Goal: Task Accomplishment & Management: Complete application form

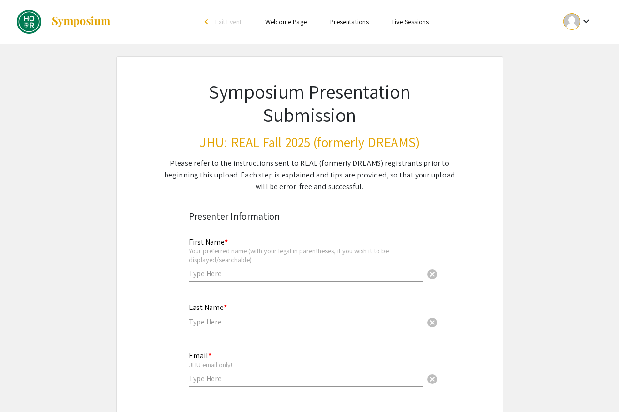
click at [207, 264] on div "Your preferred name (with your legal in parentheses, if you wish it to be displ…" at bounding box center [306, 255] width 234 height 17
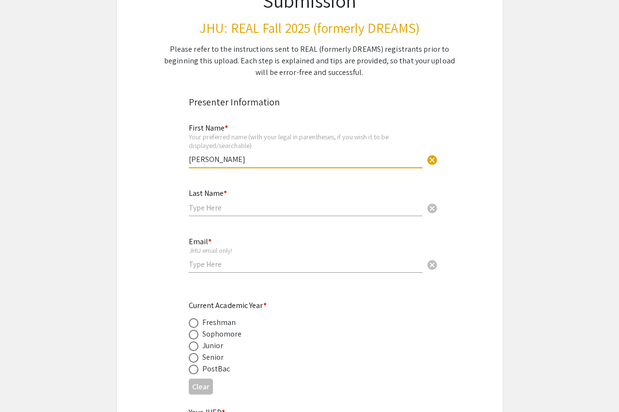
scroll to position [126, 0]
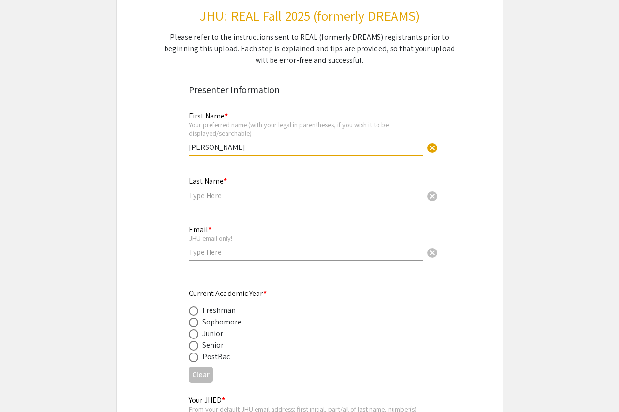
type input "[PERSON_NAME]"
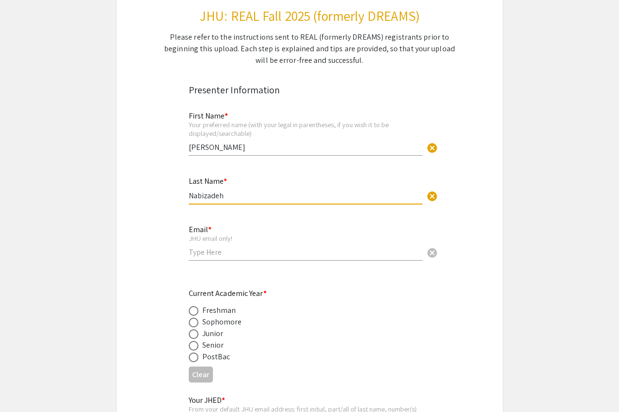
type input "Nabizadeh"
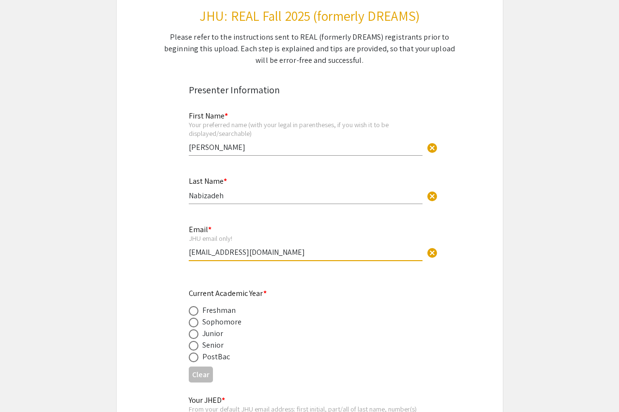
type input "[EMAIL_ADDRESS][DOMAIN_NAME]"
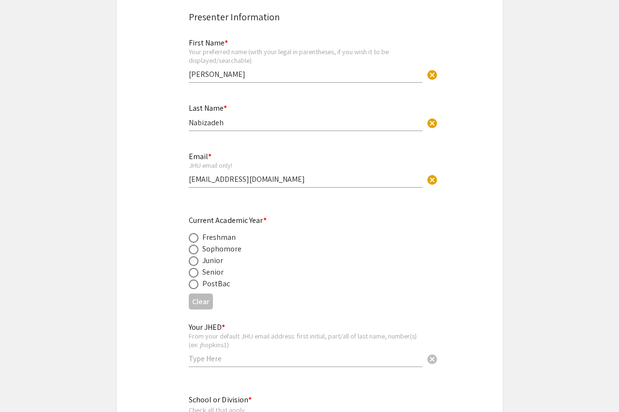
scroll to position [203, 0]
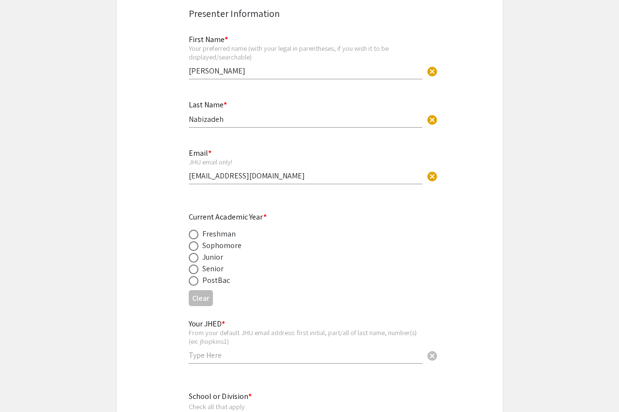
click at [190, 269] on span at bounding box center [194, 270] width 10 height 10
click at [190, 269] on input "radio" at bounding box center [194, 270] width 10 height 10
radio input "true"
click at [204, 353] on input "text" at bounding box center [306, 355] width 234 height 10
type input "dnabiza1"
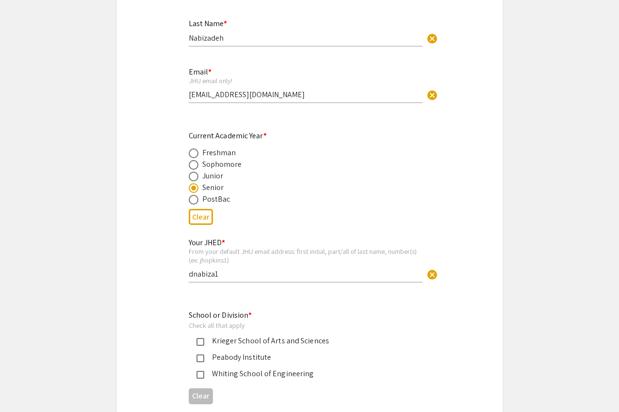
scroll to position [287, 0]
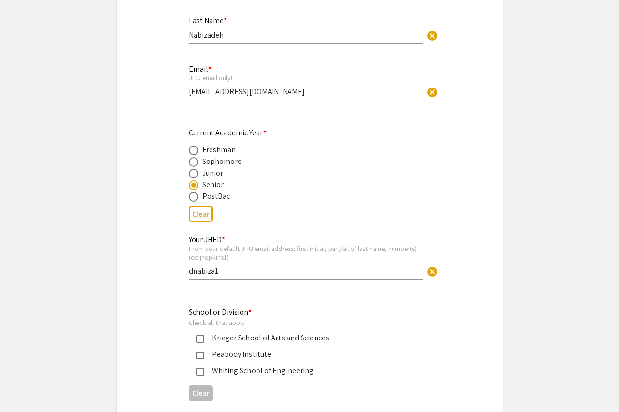
click at [198, 340] on mat-pseudo-checkbox at bounding box center [200, 339] width 8 height 8
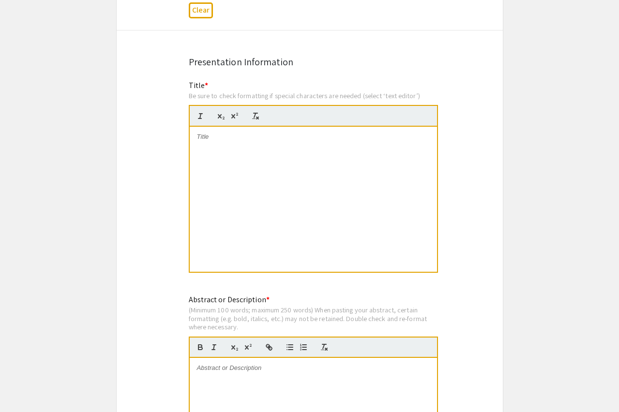
scroll to position [671, 0]
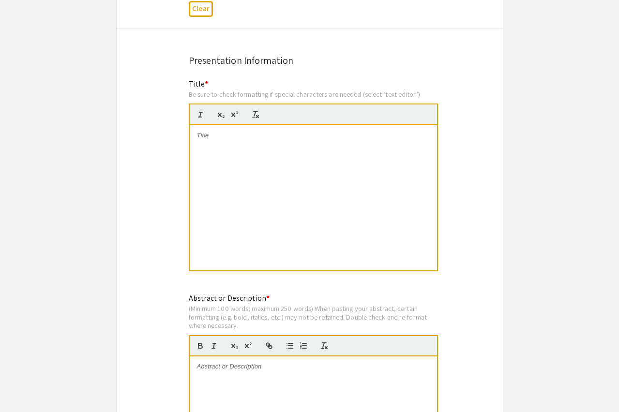
click at [263, 148] on div at bounding box center [313, 197] width 247 height 145
drag, startPoint x: 196, startPoint y: 135, endPoint x: 419, endPoint y: 140, distance: 223.0
click at [419, 140] on div "Multisensory contributions to visual stability: Effect of head position on auto…" at bounding box center [313, 197] width 247 height 145
click at [275, 175] on div "Multisensory contributions to visual stability: Effect of head position on auto…" at bounding box center [313, 197] width 247 height 145
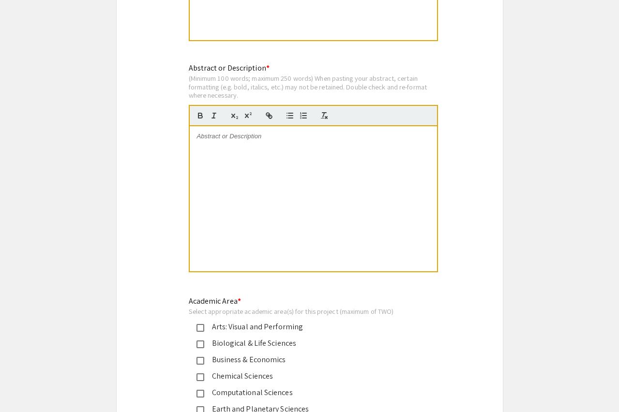
scroll to position [894, 0]
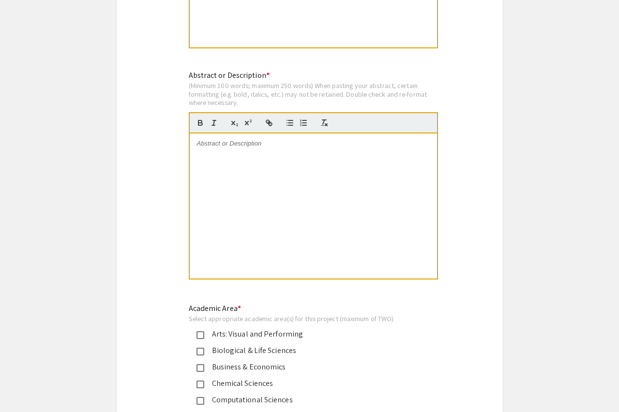
click at [265, 169] on div at bounding box center [313, 205] width 247 height 145
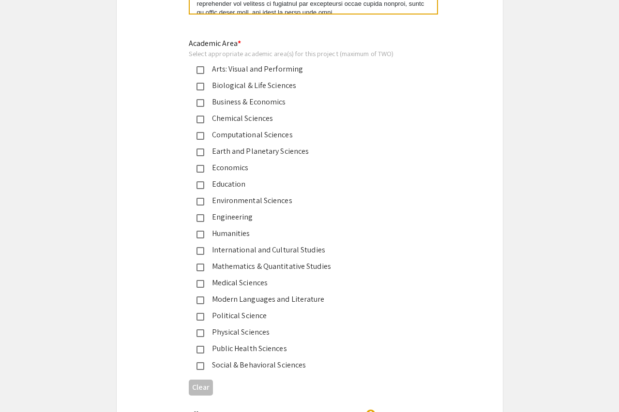
scroll to position [1168, 0]
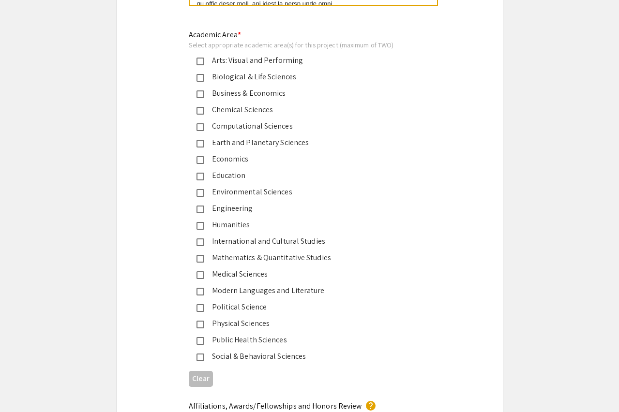
click at [197, 79] on mat-pseudo-checkbox at bounding box center [200, 78] width 8 height 8
click at [235, 274] on div "Medical Sciences" at bounding box center [305, 274] width 203 height 12
click at [215, 127] on div "Computational Sciences" at bounding box center [305, 126] width 203 height 12
click at [215, 126] on div "Computational Sciences" at bounding box center [305, 126] width 203 height 12
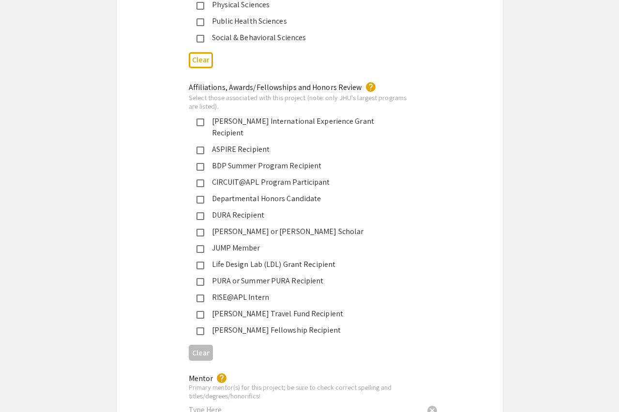
scroll to position [1487, 0]
click at [201, 278] on mat-pseudo-checkbox at bounding box center [200, 282] width 8 height 8
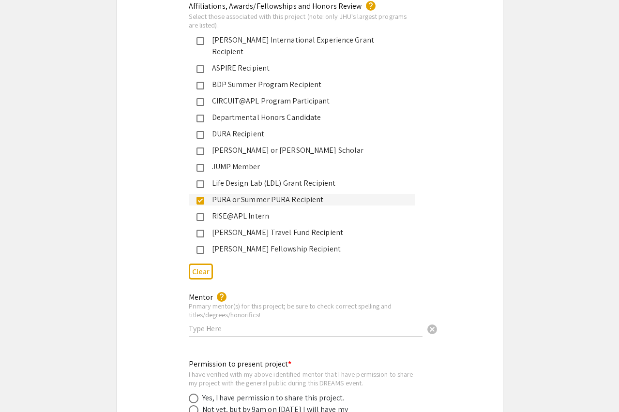
scroll to position [1568, 0]
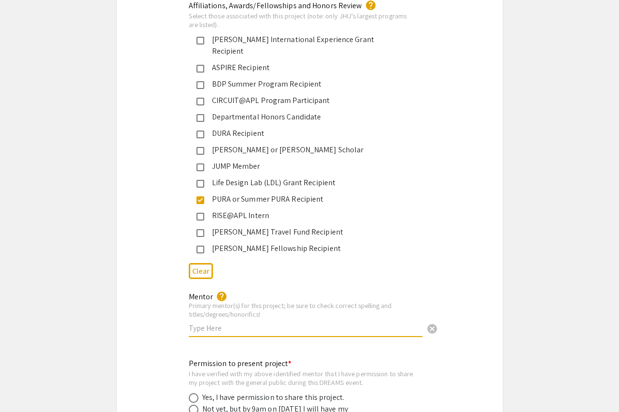
click at [242, 323] on input "text" at bounding box center [306, 328] width 234 height 10
paste input "[PERSON_NAME] MD"
paste input "[PERSON_NAME] MS"
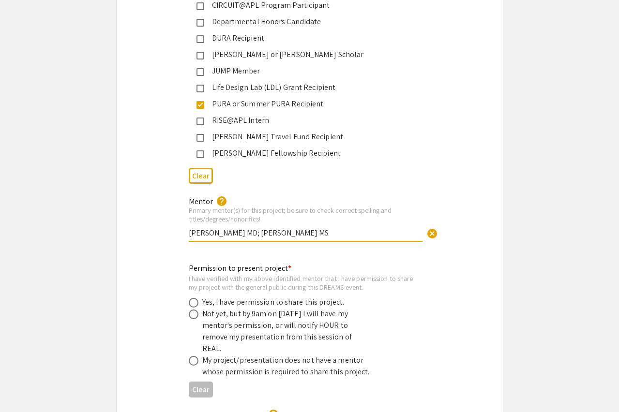
scroll to position [1664, 0]
type input "[PERSON_NAME] MD; [PERSON_NAME] MS"
click at [194, 297] on span at bounding box center [194, 302] width 10 height 10
click at [194, 297] on input "radio" at bounding box center [194, 302] width 10 height 10
radio input "true"
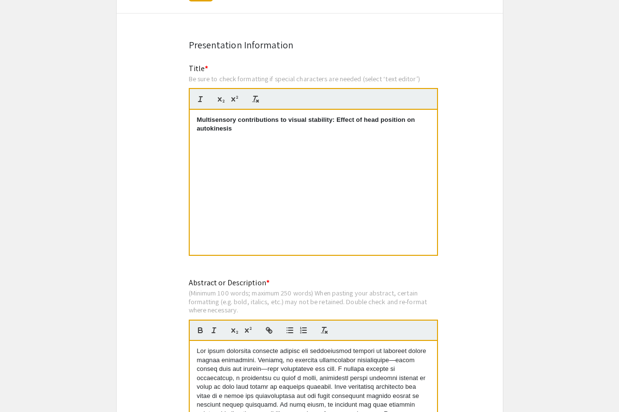
scroll to position [687, 0]
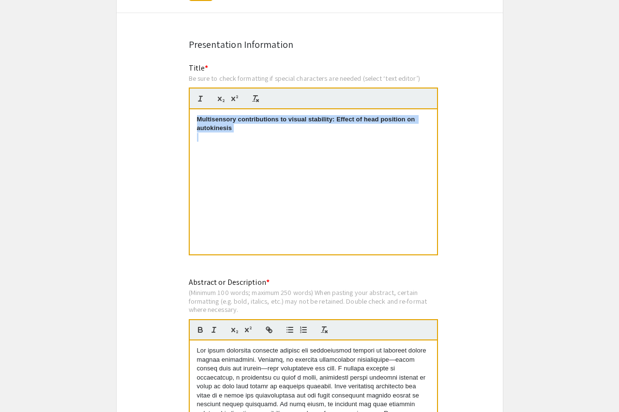
drag, startPoint x: 244, startPoint y: 138, endPoint x: 198, endPoint y: 116, distance: 50.6
click at [198, 116] on div "Multisensory contributions to visual stability: Effect of head position on auto…" at bounding box center [313, 181] width 247 height 145
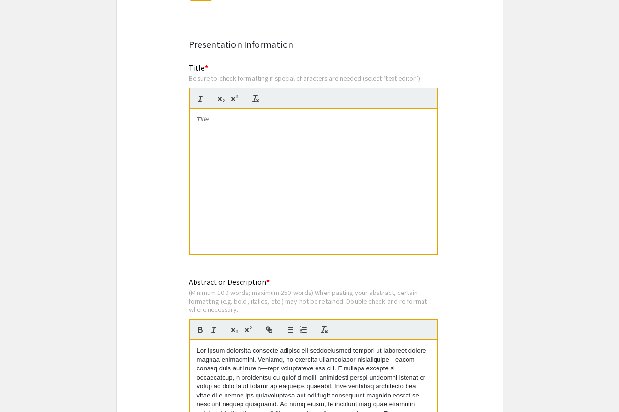
scroll to position [9, 0]
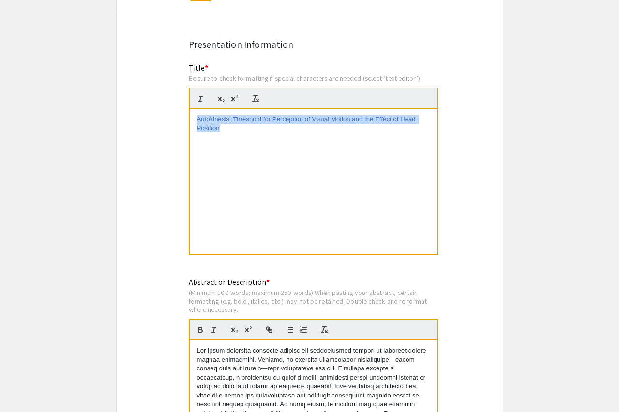
drag, startPoint x: 224, startPoint y: 130, endPoint x: 185, endPoint y: 114, distance: 41.9
click at [185, 114] on div "Title * Be sure to check formatting if special characters are needed (select ‘t…" at bounding box center [309, 165] width 256 height 207
click at [256, 98] on icon "button" at bounding box center [255, 98] width 9 height 9
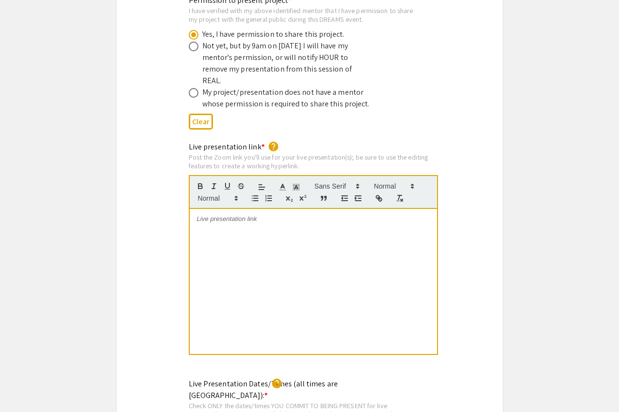
scroll to position [1929, 0]
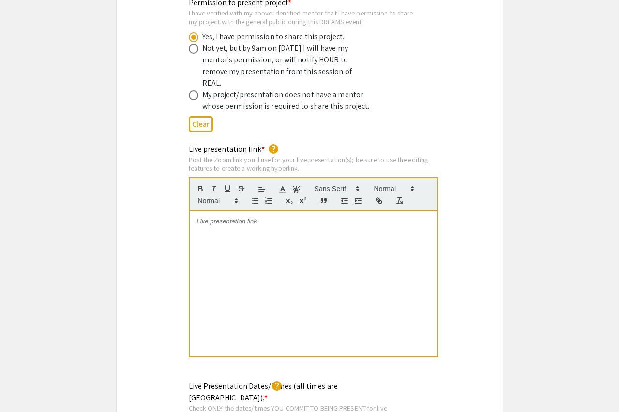
click at [237, 217] on div at bounding box center [313, 283] width 247 height 145
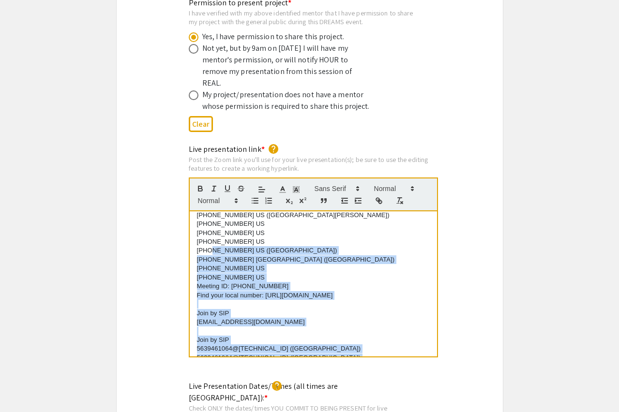
scroll to position [218, 0]
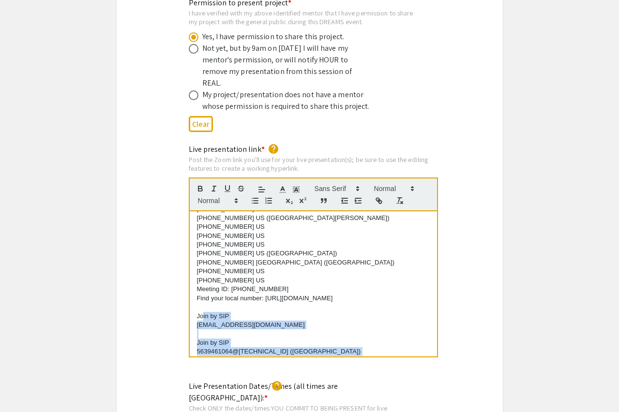
drag, startPoint x: 285, startPoint y: 319, endPoint x: 202, endPoint y: 261, distance: 101.8
click at [202, 261] on div "[PERSON_NAME] is inviting you to a scheduled Zoom meeting. Topic: [PERSON_NAME]…" at bounding box center [313, 283] width 247 height 145
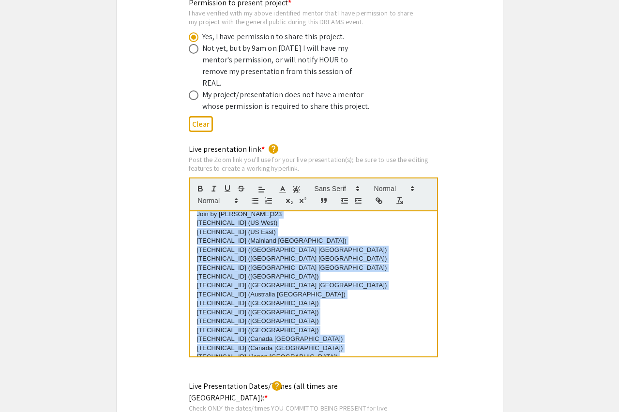
scroll to position [389, 0]
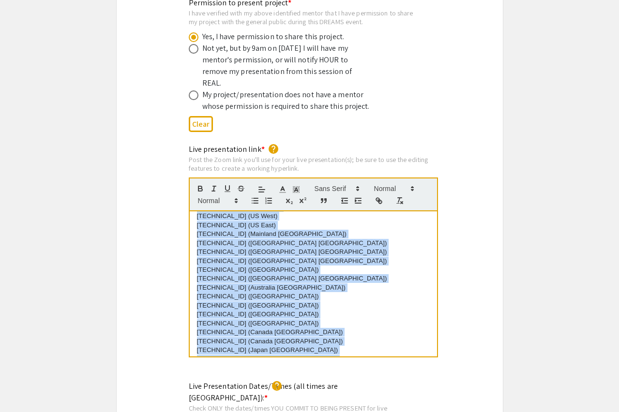
drag, startPoint x: 198, startPoint y: 249, endPoint x: 212, endPoint y: 404, distance: 156.4
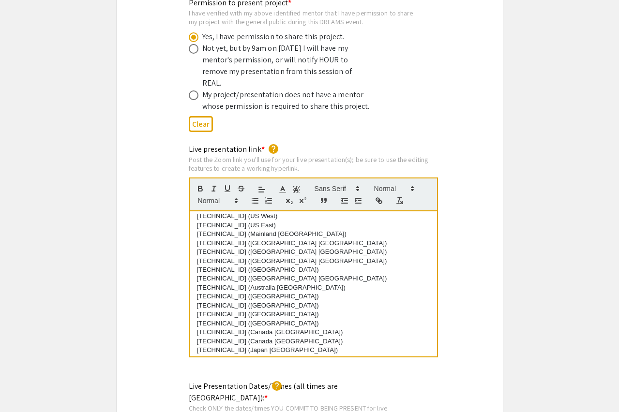
scroll to position [0, 0]
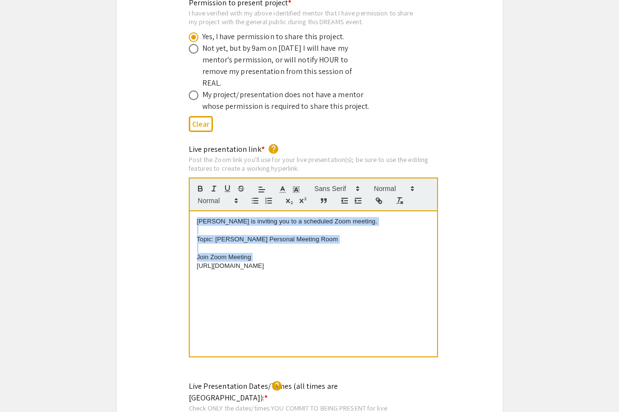
drag, startPoint x: 197, startPoint y: 240, endPoint x: 195, endPoint y: 194, distance: 46.0
click at [195, 211] on div "[PERSON_NAME] is inviting you to a scheduled Zoom meeting. Topic: [PERSON_NAME]…" at bounding box center [313, 283] width 247 height 145
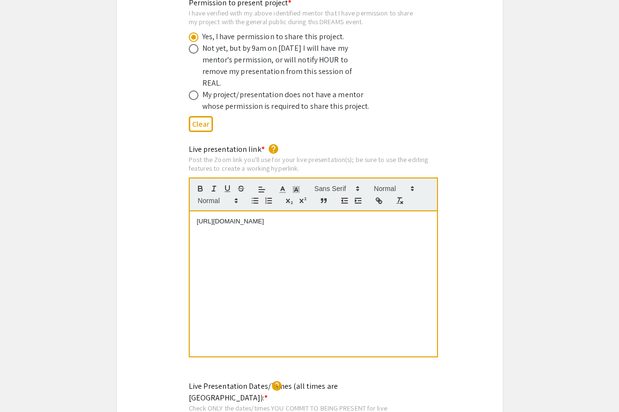
drag, startPoint x: 323, startPoint y: 195, endPoint x: 195, endPoint y: 195, distance: 127.7
click at [195, 211] on div "[URL][DOMAIN_NAME]" at bounding box center [313, 283] width 247 height 145
click at [378, 200] on icon "button" at bounding box center [379, 201] width 3 height 3
type input "[URL][DOMAIN_NAME]"
click at [319, 200] on link at bounding box center [317, 203] width 22 height 7
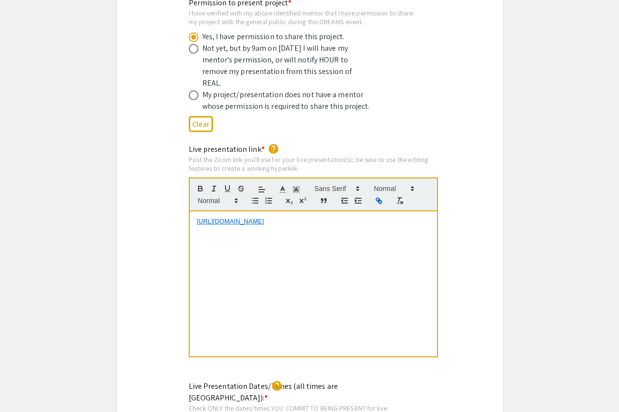
click at [264, 218] on link "[URL][DOMAIN_NAME]" at bounding box center [230, 221] width 67 height 7
click at [255, 197] on link "[URL][DOMAIN_NAME]" at bounding box center [235, 203] width 67 height 13
click at [324, 230] on div "[URL][DOMAIN_NAME]" at bounding box center [313, 283] width 247 height 145
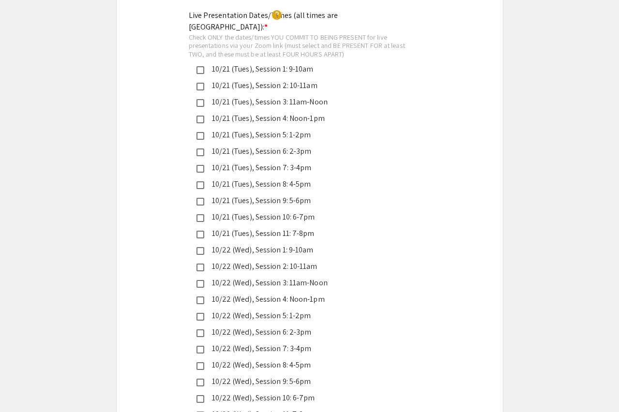
scroll to position [2299, 0]
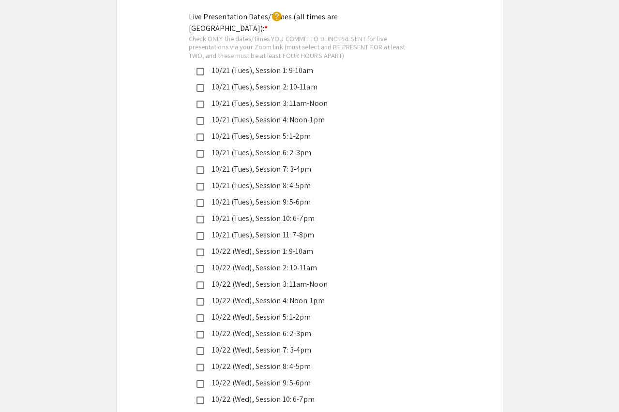
click at [197, 229] on div "10/21 (Tues), Session 11: 7-8pm" at bounding box center [302, 235] width 226 height 12
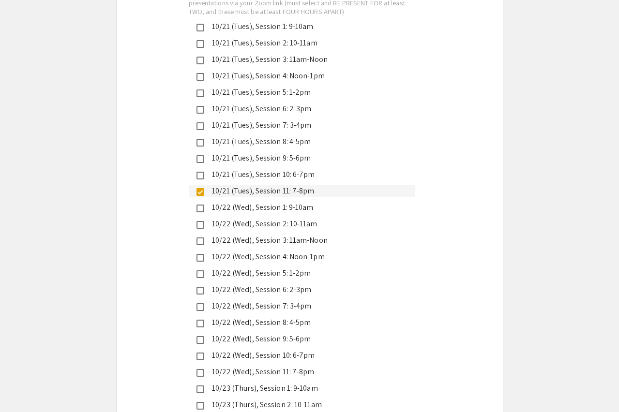
scroll to position [2347, 0]
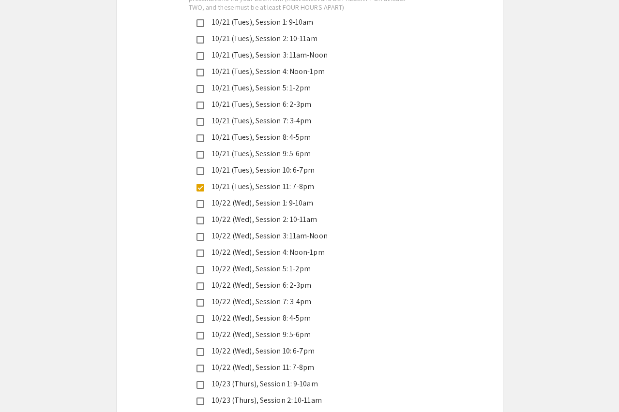
click at [198, 348] on mat-pseudo-checkbox at bounding box center [200, 352] width 8 height 8
click at [200, 167] on mat-pseudo-checkbox at bounding box center [200, 171] width 8 height 8
click at [200, 181] on div "10/21 (Tues), Session 11: 7-8pm" at bounding box center [302, 187] width 226 height 12
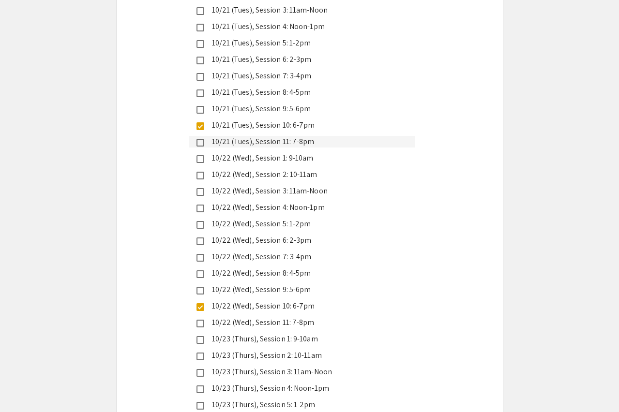
scroll to position [2390, 0]
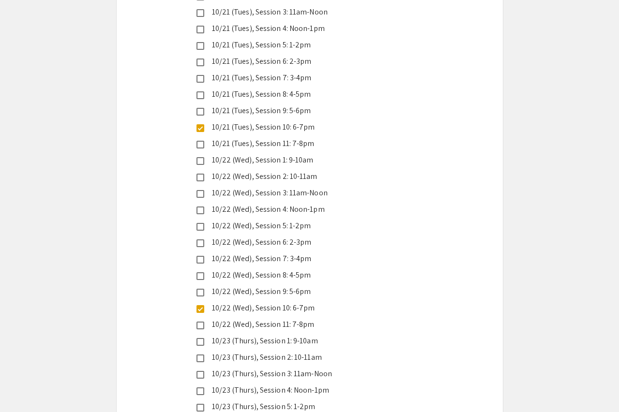
click at [199, 141] on mat-pseudo-checkbox at bounding box center [200, 145] width 8 height 8
click at [199, 322] on mat-pseudo-checkbox at bounding box center [200, 326] width 8 height 8
click at [198, 305] on mat-pseudo-checkbox at bounding box center [200, 309] width 8 height 8
click at [200, 124] on mat-pseudo-checkbox at bounding box center [200, 128] width 8 height 8
click at [199, 305] on mat-pseudo-checkbox at bounding box center [200, 309] width 8 height 8
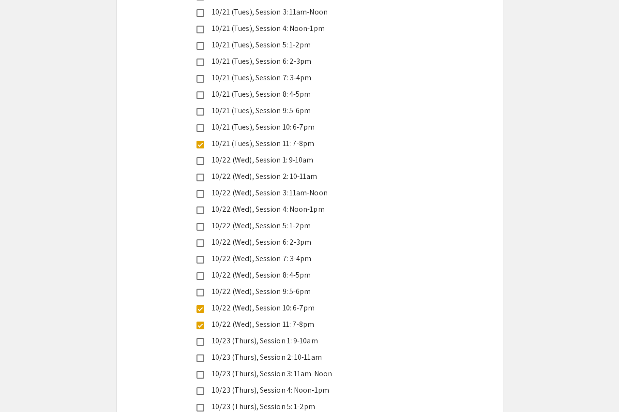
click at [199, 322] on mat-pseudo-checkbox at bounding box center [200, 326] width 8 height 8
click at [202, 124] on mat-pseudo-checkbox at bounding box center [200, 128] width 8 height 8
click at [201, 305] on mat-pseudo-checkbox at bounding box center [200, 309] width 8 height 8
click at [200, 322] on mat-pseudo-checkbox at bounding box center [200, 326] width 8 height 8
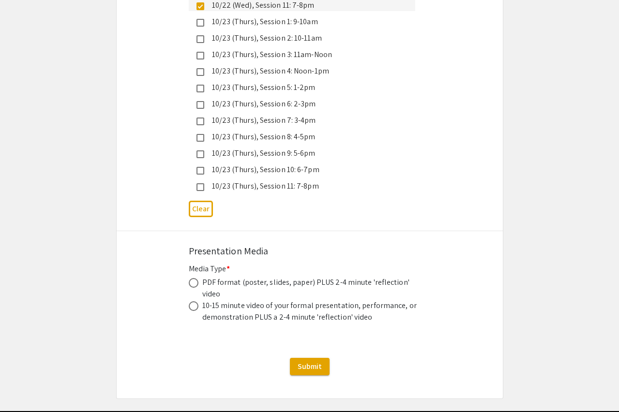
scroll to position [2709, 0]
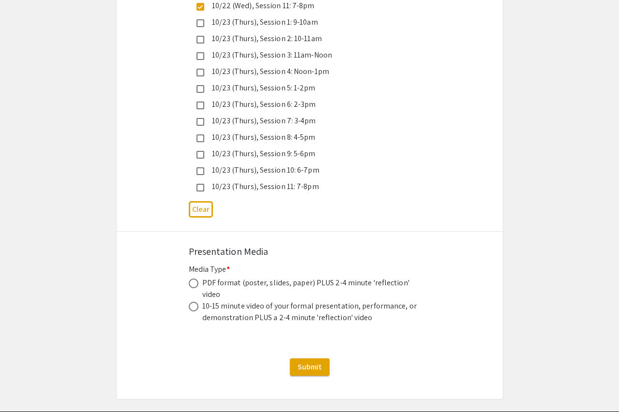
click at [200, 302] on label at bounding box center [196, 307] width 14 height 10
click at [198, 302] on input "radio" at bounding box center [194, 307] width 10 height 10
radio input "true"
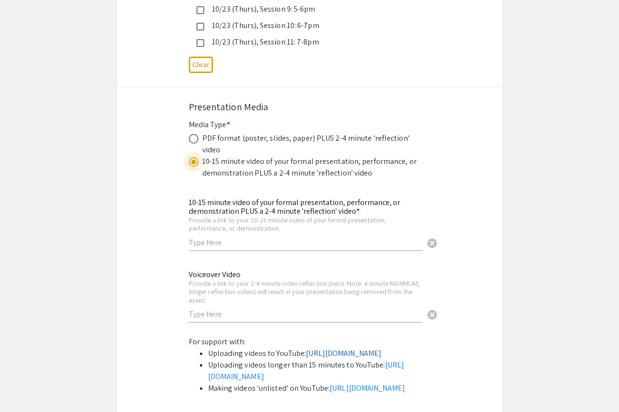
scroll to position [2854, 0]
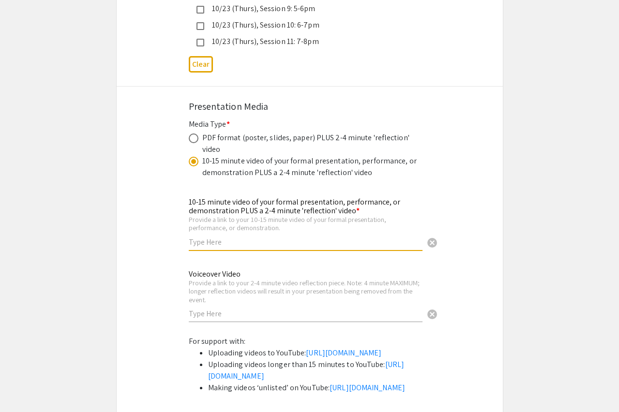
click at [218, 237] on input "text" at bounding box center [306, 242] width 234 height 10
paste input "[URL][DOMAIN_NAME]"
type input "[URL][DOMAIN_NAME]"
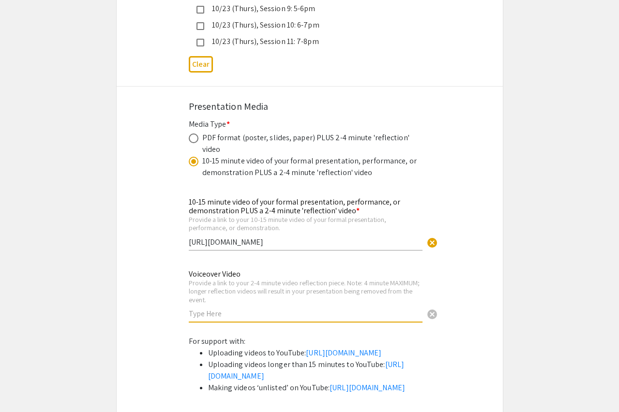
click at [209, 309] on input "text" at bounding box center [306, 314] width 234 height 10
paste input "[URL][DOMAIN_NAME]"
type input "[URL][DOMAIN_NAME]"
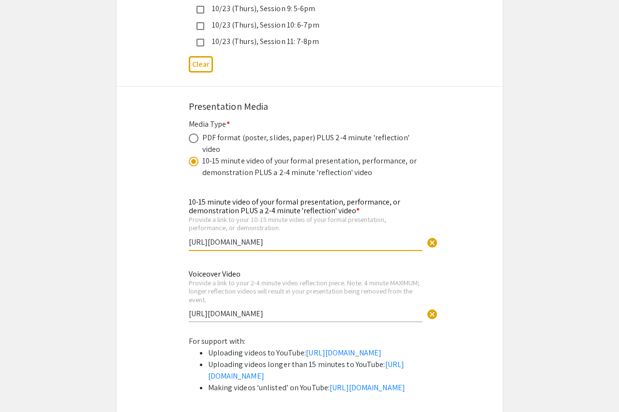
click at [238, 237] on input "[URL][DOMAIN_NAME]" at bounding box center [306, 242] width 234 height 10
paste input "[DOMAIN_NAME][URL]"
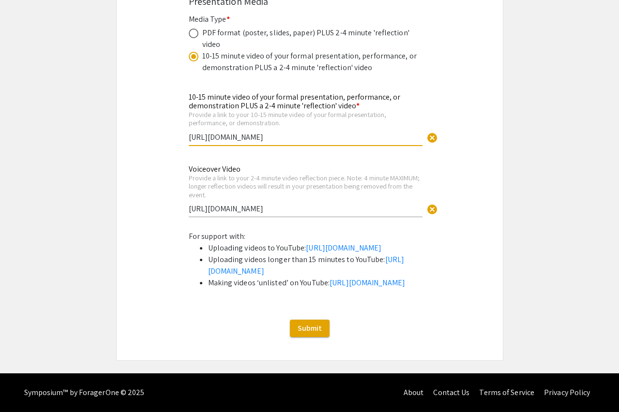
scroll to position [2978, 0]
type input "[URL][DOMAIN_NAME]"
click at [273, 204] on input "[URL][DOMAIN_NAME]" at bounding box center [306, 209] width 234 height 10
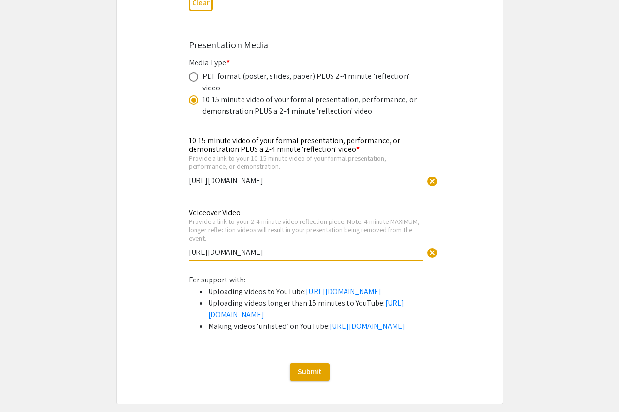
scroll to position [2904, 0]
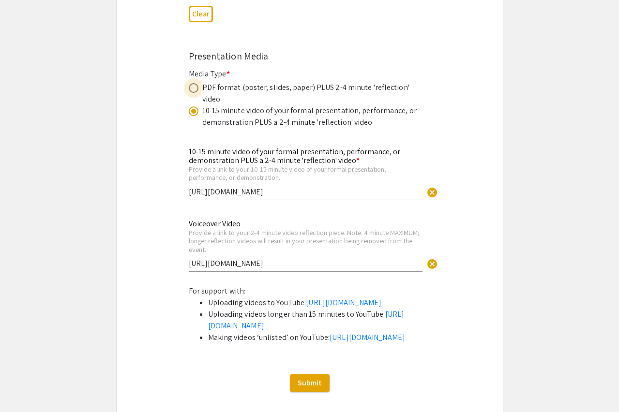
click at [192, 83] on span at bounding box center [194, 88] width 10 height 10
click at [192, 83] on input "radio" at bounding box center [194, 88] width 10 height 10
radio input "true"
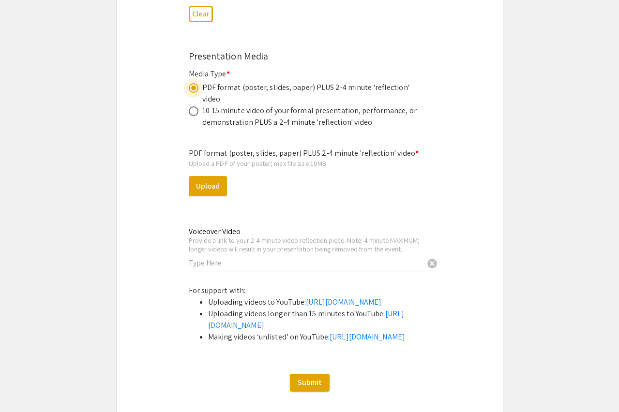
click at [193, 82] on div "PDF format (poster, slides, paper) PLUS 2-4 minute 'reflection' video" at bounding box center [310, 93] width 242 height 23
click at [194, 106] on span at bounding box center [194, 111] width 10 height 10
click at [194, 106] on input "radio" at bounding box center [194, 111] width 10 height 10
radio input "true"
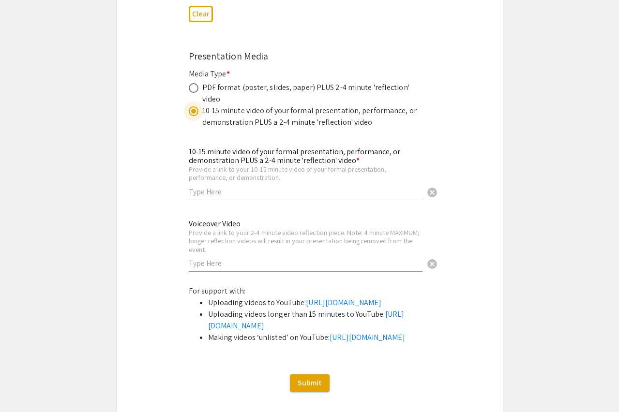
click at [226, 187] on input "text" at bounding box center [306, 192] width 234 height 10
paste input "[URL][DOMAIN_NAME]"
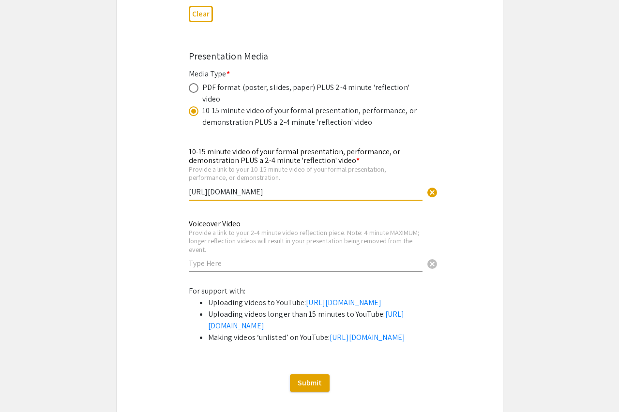
type input "[URL][DOMAIN_NAME]"
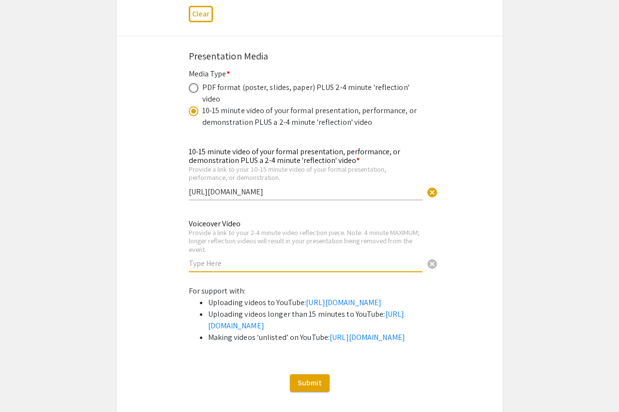
click at [219, 258] on input "text" at bounding box center [306, 263] width 234 height 10
paste input "[URL][DOMAIN_NAME]"
type input "[URL][DOMAIN_NAME]"
click at [198, 228] on div "Provide a link to your 2-4 minute video reflection piece. Note: 4 minute MAXIMU…" at bounding box center [306, 241] width 234 height 26
click at [311, 392] on button "Submit" at bounding box center [310, 382] width 40 height 17
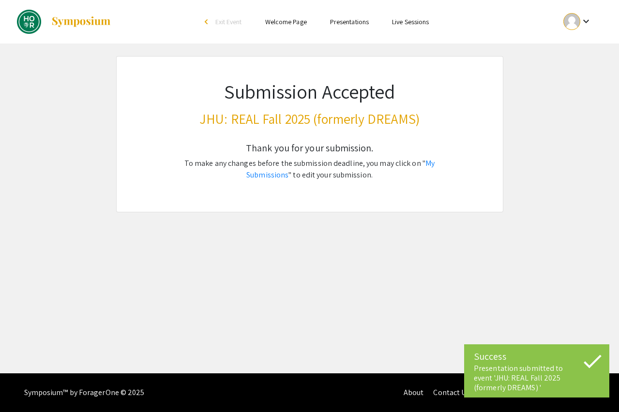
scroll to position [0, 0]
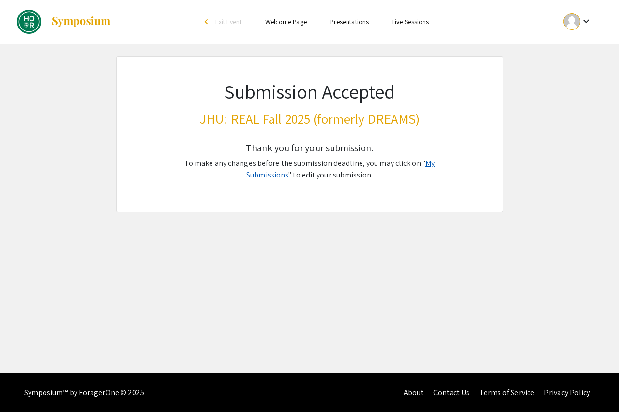
click at [415, 158] on link "My Submissions" at bounding box center [340, 169] width 188 height 22
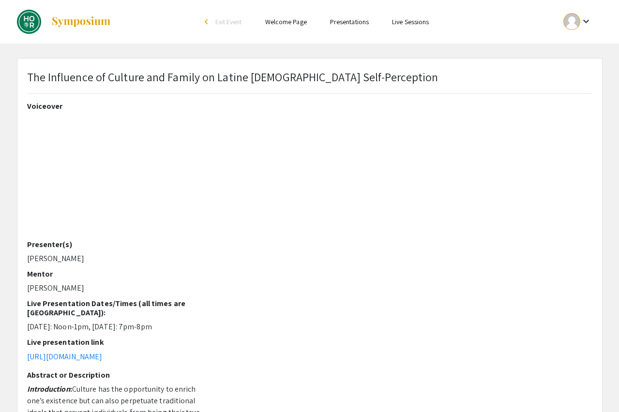
click at [83, 17] on img at bounding box center [81, 22] width 60 height 12
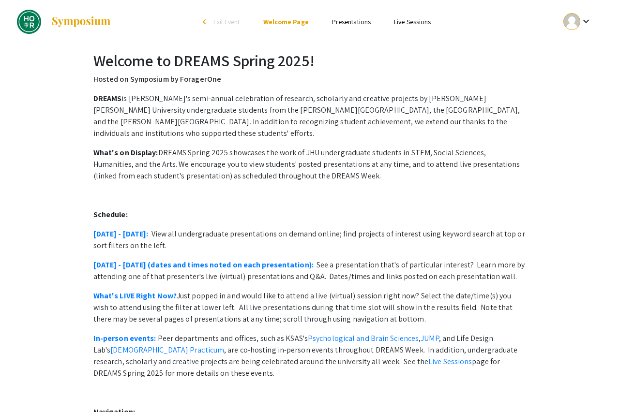
click at [356, 19] on link "Presentations" at bounding box center [351, 21] width 39 height 9
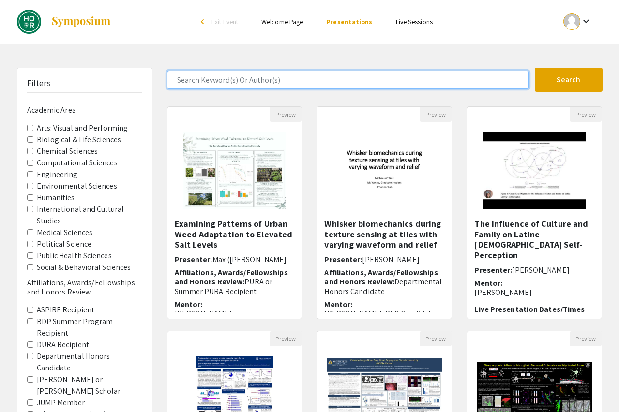
click at [224, 80] on input "Search Keyword(s) Or Author(s)" at bounding box center [348, 80] width 362 height 18
type input "danial"
click at [568, 80] on button "Search" at bounding box center [568, 80] width 68 height 24
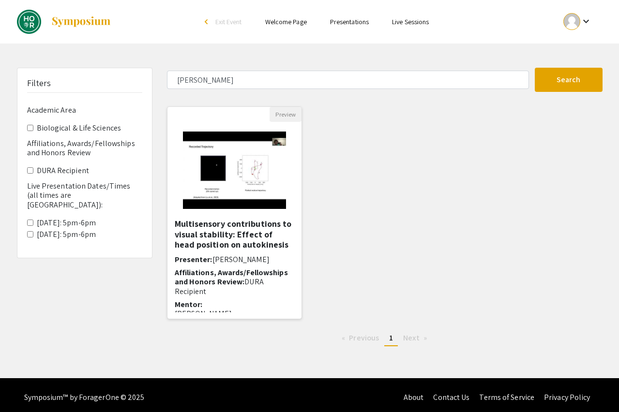
click at [237, 245] on h5 "Multisensory contributions to visual stability: Effect of head position on auto…" at bounding box center [235, 234] width 120 height 31
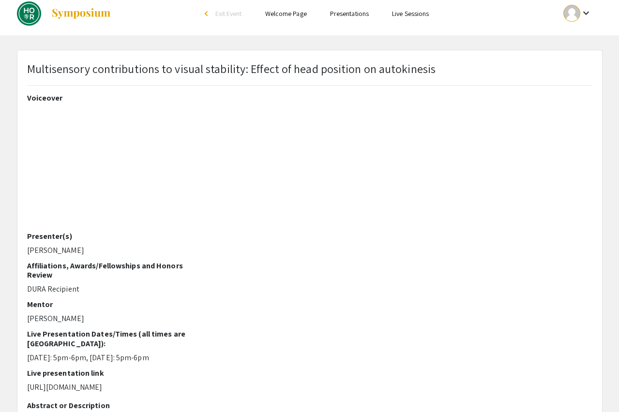
scroll to position [9, 0]
click at [579, 9] on div at bounding box center [571, 12] width 17 height 17
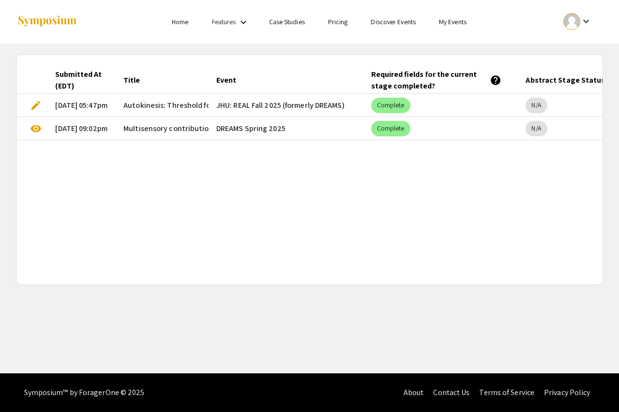
click at [78, 107] on mat-cell "10/15/25, 05:47pm" at bounding box center [81, 105] width 68 height 23
click at [391, 98] on mat-chip "Complete" at bounding box center [390, 105] width 39 height 15
click at [390, 103] on mat-chip "Complete" at bounding box center [390, 105] width 39 height 15
click at [33, 106] on span "edit" at bounding box center [36, 106] width 12 height 12
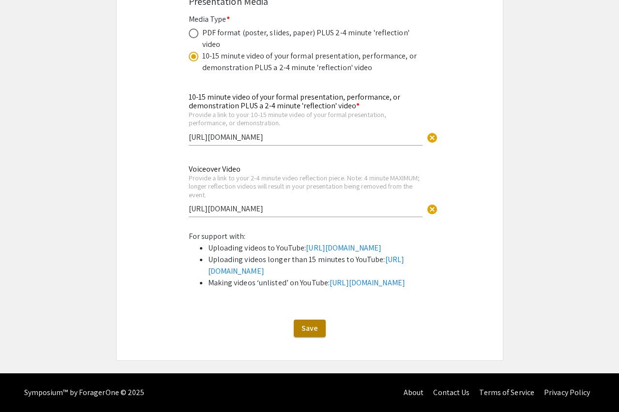
scroll to position [2978, 0]
click at [299, 328] on button "Save" at bounding box center [310, 328] width 32 height 17
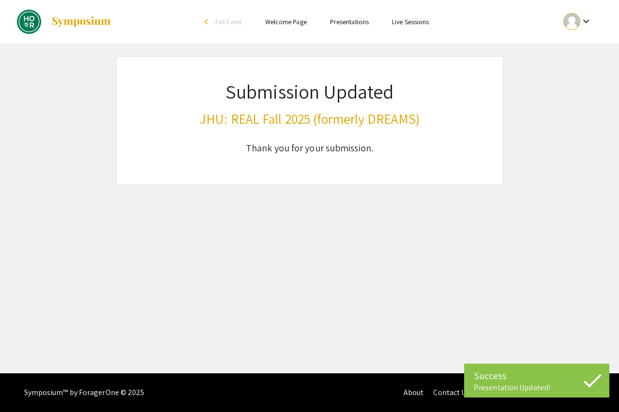
scroll to position [0, 0]
